Goal: Navigation & Orientation: Go to known website

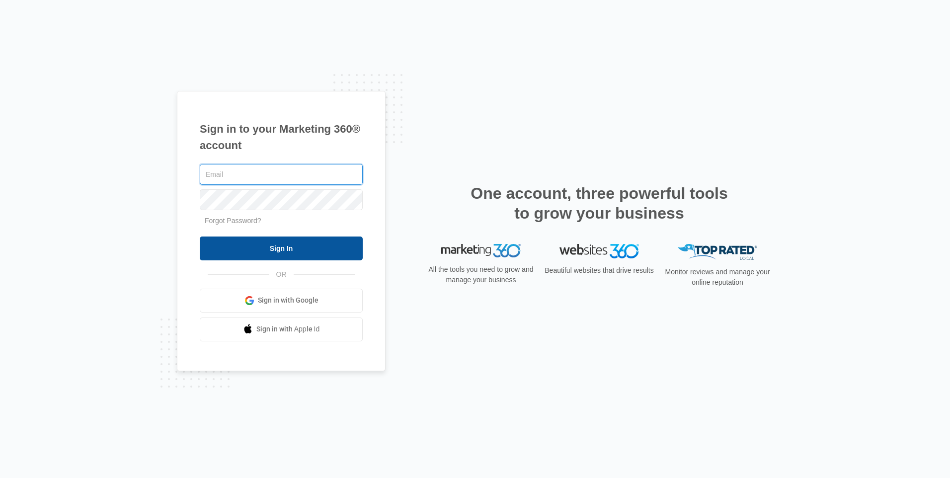
type input "[EMAIL_ADDRESS][DOMAIN_NAME]"
click at [257, 251] on input "Sign In" at bounding box center [281, 249] width 163 height 24
